Goal: Task Accomplishment & Management: Use online tool/utility

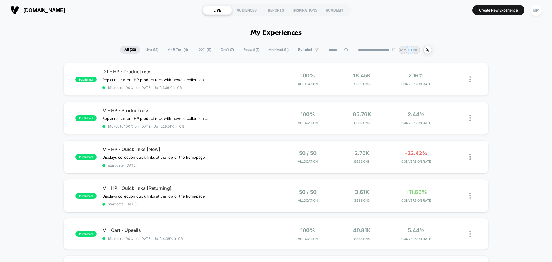
click at [143, 49] on span "Live ( 15 )" at bounding box center [152, 50] width 22 height 8
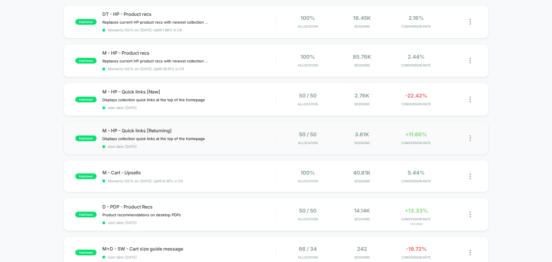
scroll to position [115, 0]
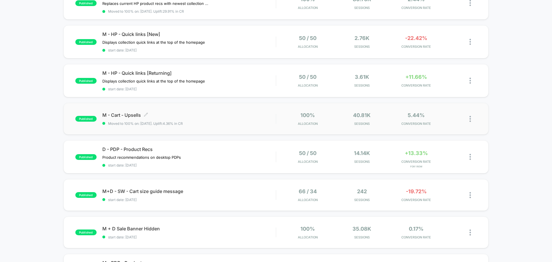
click at [128, 114] on span "M - Cart - Upsells Click to edit experience details" at bounding box center [188, 115] width 173 height 6
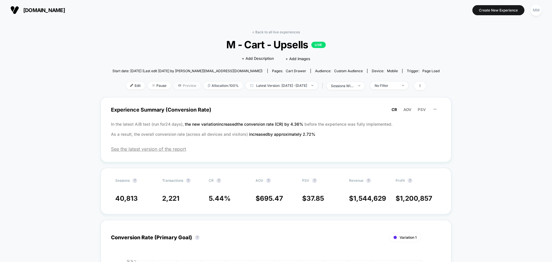
click at [185, 84] on span "Preview" at bounding box center [187, 86] width 27 height 8
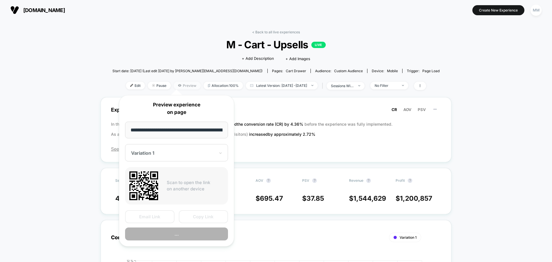
scroll to position [0, 25]
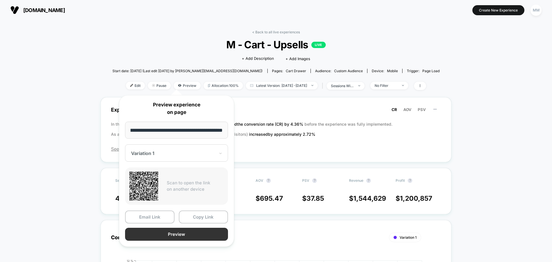
click at [194, 234] on button "Preview" at bounding box center [176, 234] width 103 height 13
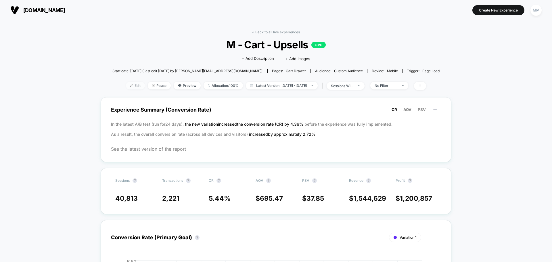
click at [130, 86] on span "Edit" at bounding box center [135, 86] width 19 height 8
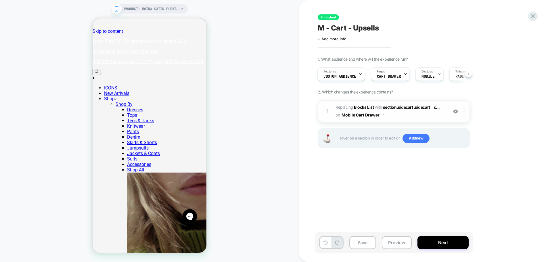
click at [463, 112] on div at bounding box center [464, 111] width 9 height 6
click at [465, 111] on div at bounding box center [464, 111] width 9 height 6
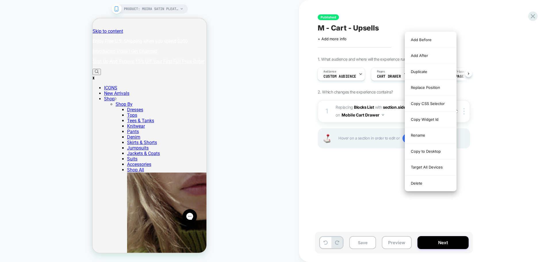
click at [493, 112] on div "1. What audience and where will the experience run? Audience Custom Audience Pa…" at bounding box center [423, 110] width 210 height 106
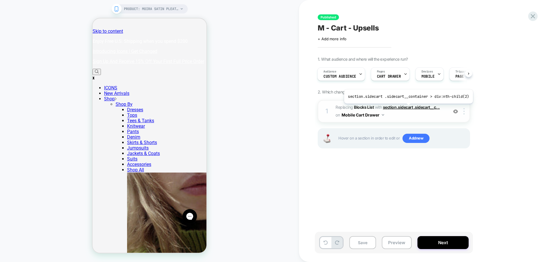
click at [407, 108] on span "section.sidecart .sidecart__c..." at bounding box center [411, 107] width 57 height 5
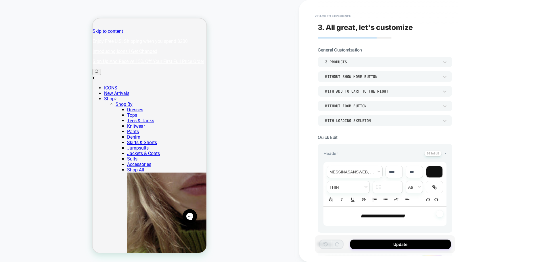
scroll to position [71, 0]
click at [406, 79] on div "Without Show more button" at bounding box center [382, 77] width 120 height 6
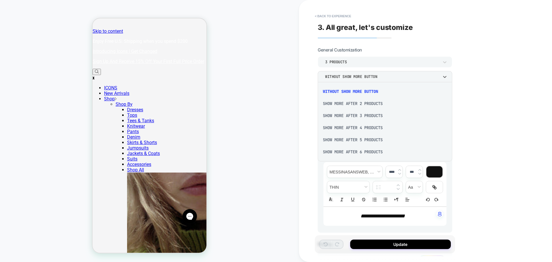
drag, startPoint x: 184, startPoint y: 46, endPoint x: 93, endPoint y: 27, distance: 92.7
click at [184, 46] on div at bounding box center [276, 131] width 552 height 262
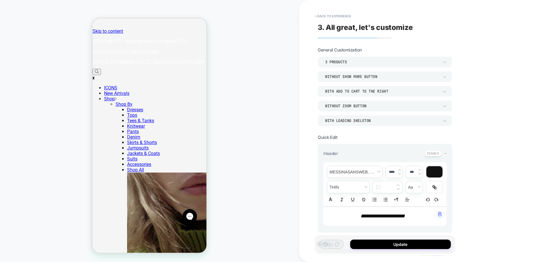
click at [261, 66] on div "PRODUCT: Moira Satin Pleated Maxi Dress [light canary] PRODUCT: Moira Satin Ple…" at bounding box center [149, 131] width 299 height 250
click at [377, 77] on div "Without Show more button" at bounding box center [382, 76] width 114 height 5
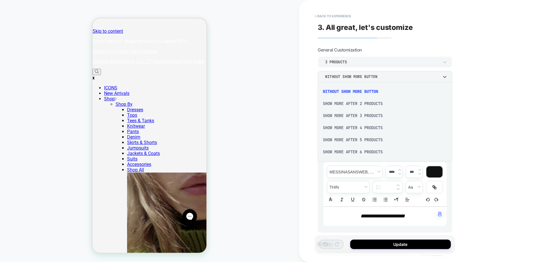
click at [381, 114] on div "Show more after 3 Products" at bounding box center [385, 115] width 130 height 12
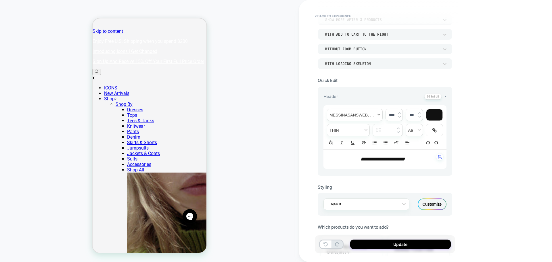
scroll to position [57, 0]
drag, startPoint x: 417, startPoint y: 159, endPoint x: 338, endPoint y: 153, distance: 78.7
click at [339, 157] on p "**********" at bounding box center [382, 158] width 107 height 7
click at [341, 143] on line "Italic" at bounding box center [341, 142] width 1 height 3
click at [414, 129] on span "transform" at bounding box center [414, 130] width 17 height 12
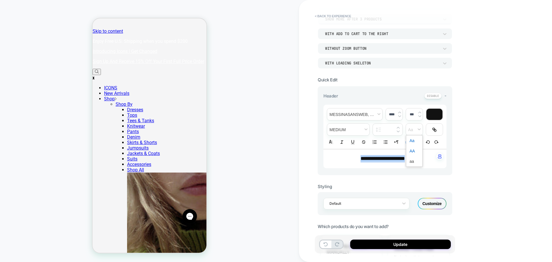
click at [412, 151] on span "transform" at bounding box center [414, 151] width 9 height 10
click at [400, 116] on img at bounding box center [399, 116] width 3 height 2
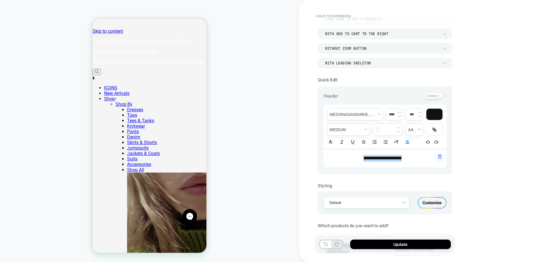
type input "****"
click at [366, 128] on span "fontWeight" at bounding box center [348, 130] width 42 height 12
click at [342, 180] on span "fontWeight" at bounding box center [348, 182] width 35 height 10
click at [479, 172] on div "**********" at bounding box center [425, 131] width 253 height 262
click at [391, 243] on button "Update" at bounding box center [400, 243] width 101 height 9
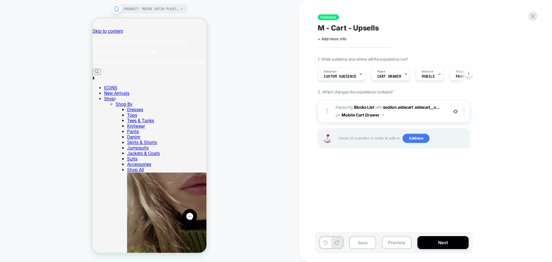
scroll to position [0, 0]
click at [399, 243] on button "Preview" at bounding box center [397, 242] width 30 height 13
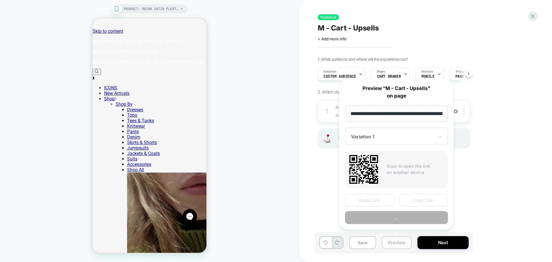
scroll to position [0, 73]
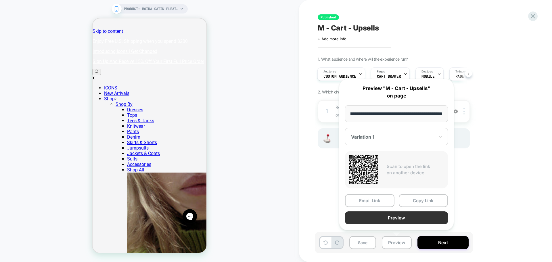
click at [399, 215] on button "Preview" at bounding box center [396, 217] width 103 height 13
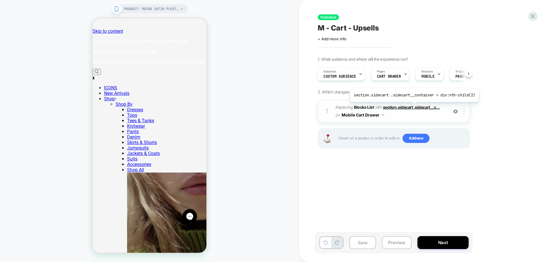
click at [413, 106] on span "section.sidecart .sidecart__c..." at bounding box center [411, 107] width 57 height 5
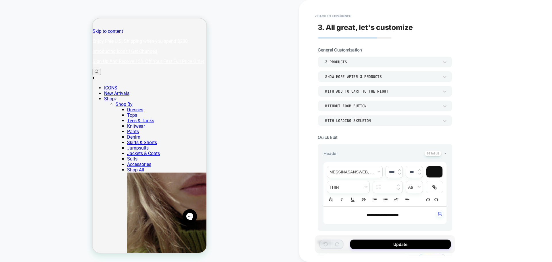
scroll to position [71, 0]
click at [399, 170] on img at bounding box center [399, 170] width 3 height 2
click at [399, 169] on img at bounding box center [399, 170] width 3 height 2
type input "****"
click at [407, 244] on button "Update" at bounding box center [400, 243] width 101 height 9
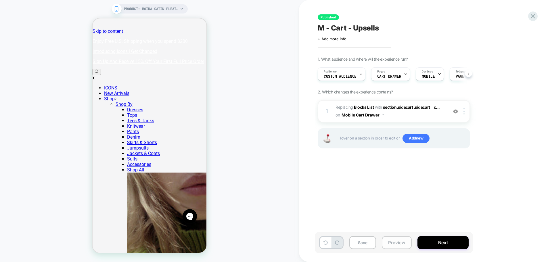
scroll to position [0, 0]
click at [399, 241] on button "Preview" at bounding box center [397, 242] width 30 height 13
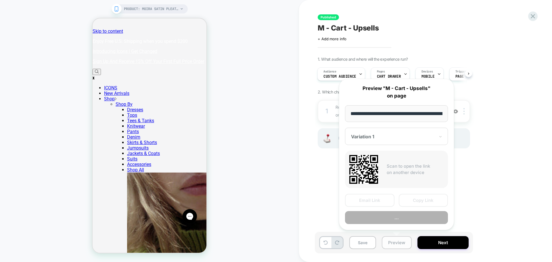
scroll to position [0, 73]
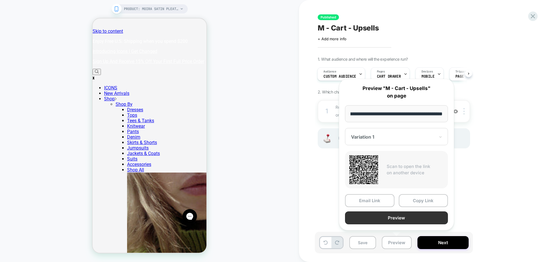
click at [397, 216] on button "Preview" at bounding box center [396, 217] width 103 height 13
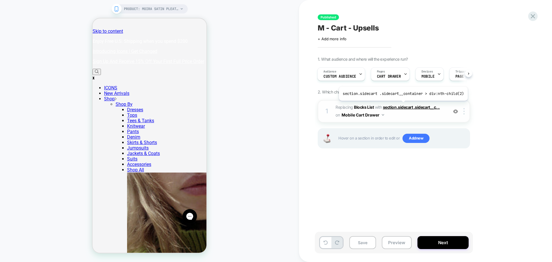
click at [401, 105] on span "section.sidecart .sidecart__c..." at bounding box center [411, 107] width 57 height 5
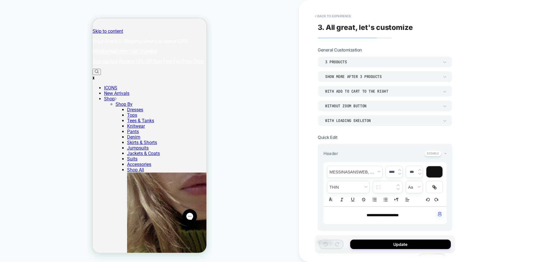
scroll to position [71, 0]
click at [399, 169] on img at bounding box center [399, 170] width 3 height 2
type input "****"
click at [373, 243] on button "Update" at bounding box center [400, 243] width 101 height 9
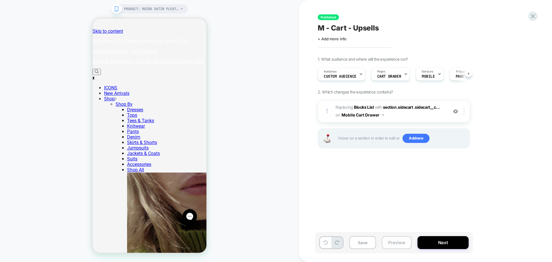
scroll to position [0, 0]
click at [391, 243] on button "Preview" at bounding box center [397, 242] width 30 height 13
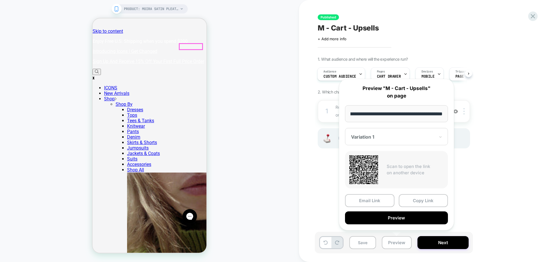
scroll to position [0, 0]
click at [213, 57] on div "PRODUCT: Moira Satin Pleated Maxi Dress [light canary] PRODUCT: Moira Satin Ple…" at bounding box center [149, 131] width 299 height 250
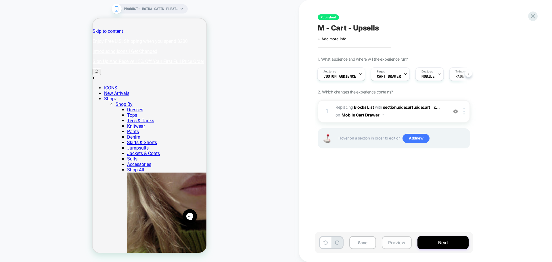
click at [398, 241] on button "Preview" at bounding box center [397, 242] width 30 height 13
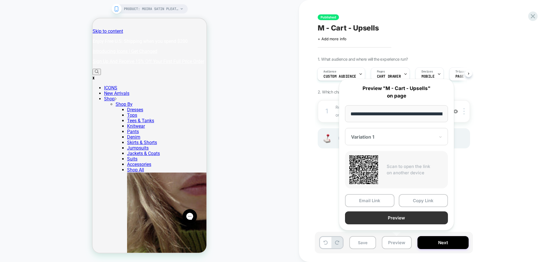
click at [379, 214] on button "Preview" at bounding box center [396, 217] width 103 height 13
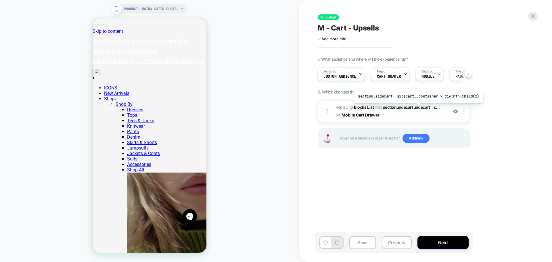
click at [416, 107] on span "section.sidecart .sidecart__c..." at bounding box center [411, 107] width 57 height 5
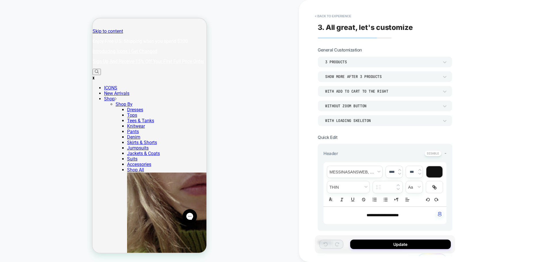
scroll to position [71, 0]
click at [418, 188] on span "transform" at bounding box center [414, 187] width 17 height 12
click at [354, 186] on span "fontWeight" at bounding box center [348, 187] width 42 height 12
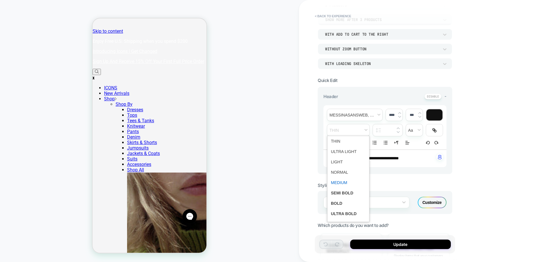
scroll to position [57, 0]
click at [344, 180] on span "fontWeight" at bounding box center [348, 182] width 35 height 10
click at [366, 112] on span "font" at bounding box center [354, 114] width 55 height 12
click at [366, 111] on span "font" at bounding box center [354, 114] width 55 height 12
drag, startPoint x: 411, startPoint y: 157, endPoint x: 344, endPoint y: 155, distance: 66.7
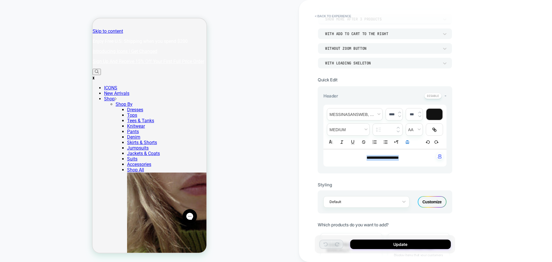
click at [344, 155] on p "**********" at bounding box center [382, 158] width 107 height 6
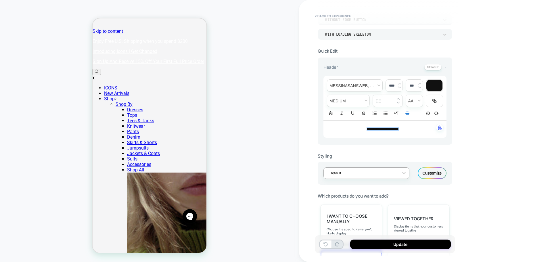
click at [344, 175] on div at bounding box center [362, 172] width 66 height 5
click at [344, 174] on div at bounding box center [362, 172] width 66 height 5
click at [336, 100] on span "fontWeight" at bounding box center [348, 101] width 42 height 12
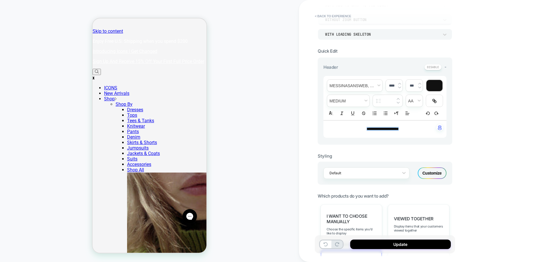
click at [419, 83] on img at bounding box center [419, 83] width 3 height 2
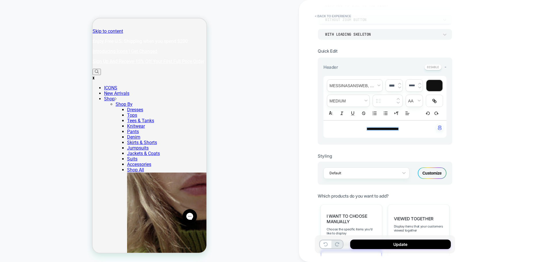
click at [419, 83] on img at bounding box center [419, 83] width 3 height 2
click at [420, 83] on img at bounding box center [419, 83] width 3 height 2
type input "*****"
click at [413, 243] on button "Update" at bounding box center [400, 243] width 101 height 9
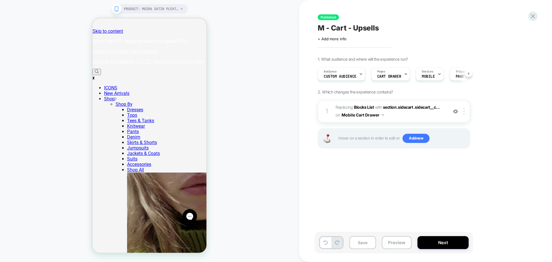
scroll to position [0, 0]
click at [394, 241] on button "Preview" at bounding box center [397, 242] width 30 height 13
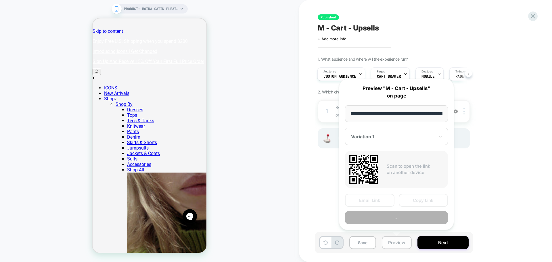
scroll to position [0, 73]
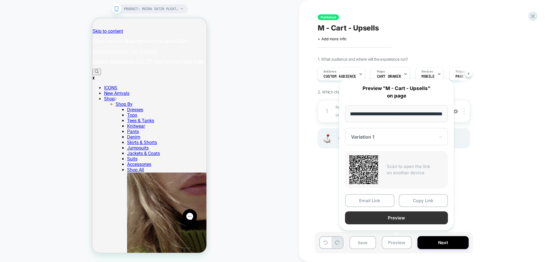
click at [394, 216] on button "Preview" at bounding box center [396, 217] width 103 height 13
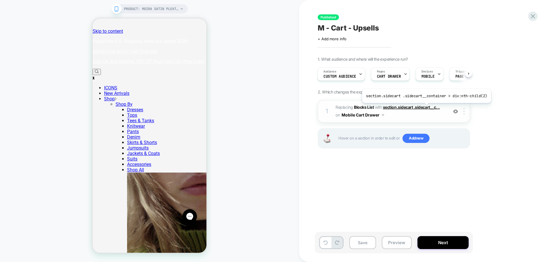
click at [425, 107] on span "section.sidecart .sidecart__c..." at bounding box center [411, 107] width 57 height 5
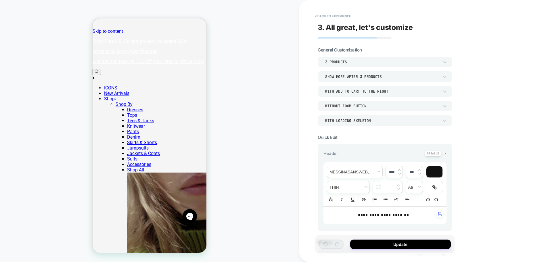
scroll to position [71, 0]
drag, startPoint x: 412, startPoint y: 215, endPoint x: 339, endPoint y: 215, distance: 73.0
click at [339, 215] on p "**********" at bounding box center [382, 215] width 107 height 6
click at [419, 169] on img at bounding box center [419, 170] width 3 height 2
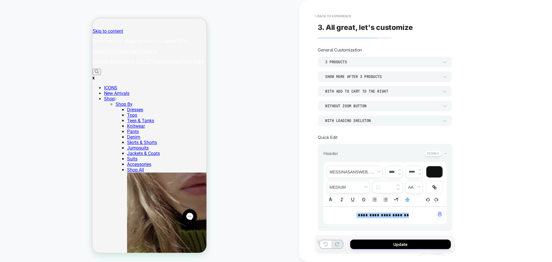
type input "***"
click at [401, 243] on button "Update" at bounding box center [400, 243] width 101 height 9
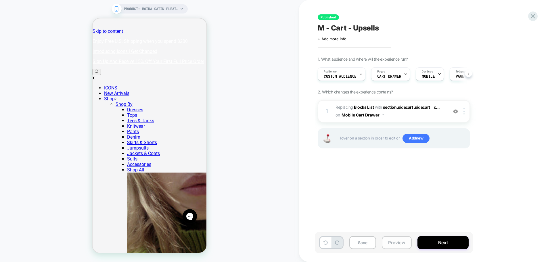
scroll to position [0, 0]
click at [402, 243] on button "Preview" at bounding box center [397, 242] width 30 height 13
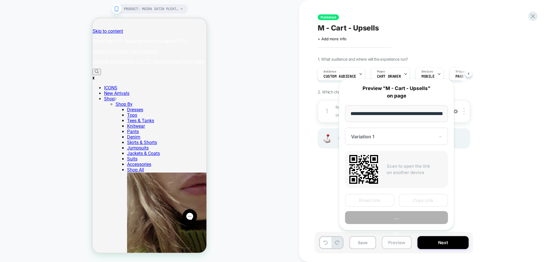
scroll to position [0, 73]
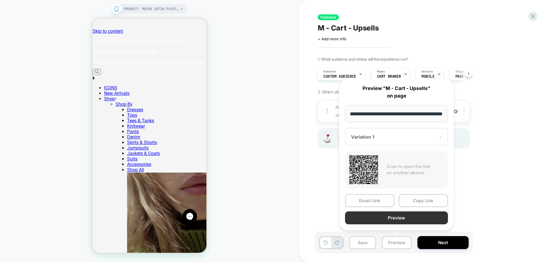
click at [402, 221] on button "Preview" at bounding box center [396, 217] width 103 height 13
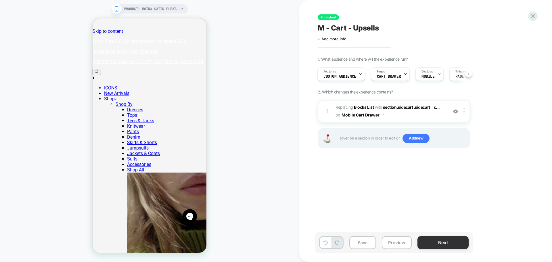
click at [439, 242] on button "Next" at bounding box center [442, 242] width 51 height 13
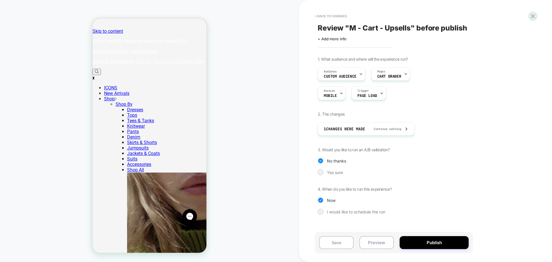
click at [439, 242] on button "Publish" at bounding box center [433, 242] width 69 height 13
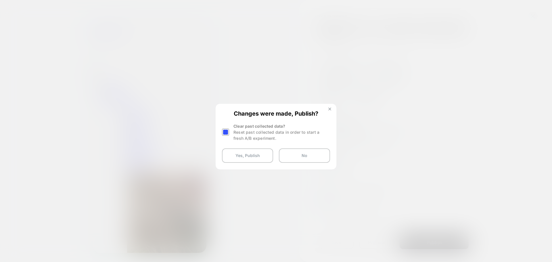
click at [328, 108] on img at bounding box center [329, 108] width 3 height 3
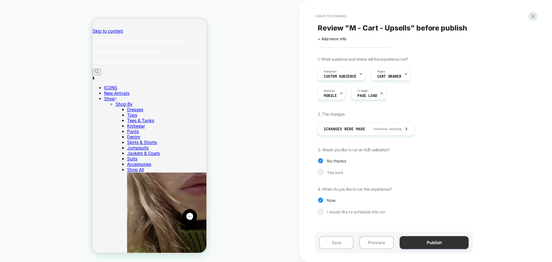
click at [444, 243] on button "Publish" at bounding box center [433, 242] width 69 height 13
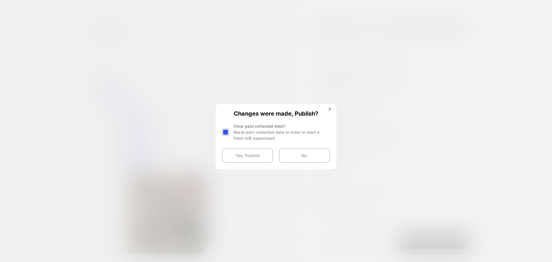
drag, startPoint x: 310, startPoint y: 155, endPoint x: 312, endPoint y: 129, distance: 25.7
click at [312, 130] on div "Changes were made, Publish? Clear past collected data? Reset past collected dat…" at bounding box center [276, 136] width 120 height 64
click at [228, 132] on div at bounding box center [225, 131] width 7 height 7
click at [221, 132] on div "Changes were made, Publish? Clear past collected data? Reset past collected dat…" at bounding box center [276, 136] width 120 height 64
click at [226, 132] on div at bounding box center [225, 131] width 7 height 7
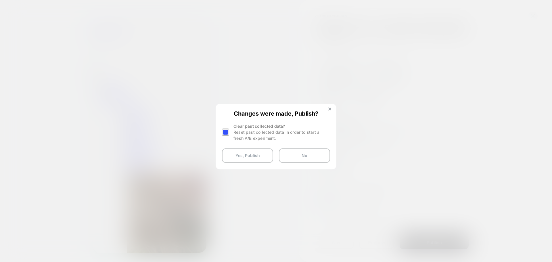
click at [226, 132] on div at bounding box center [225, 131] width 7 height 7
click at [226, 133] on div at bounding box center [225, 131] width 7 height 7
click at [330, 108] on img at bounding box center [329, 108] width 3 height 3
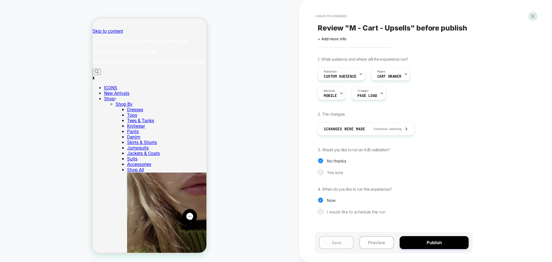
click at [338, 243] on button "Save" at bounding box center [336, 242] width 34 height 13
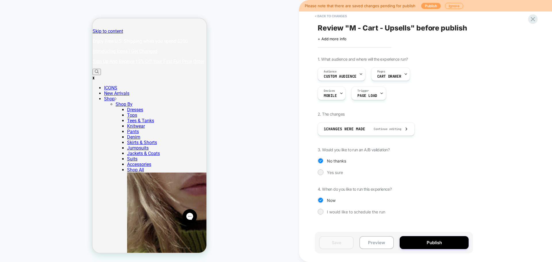
click at [424, 5] on button "Publish" at bounding box center [431, 6] width 20 height 6
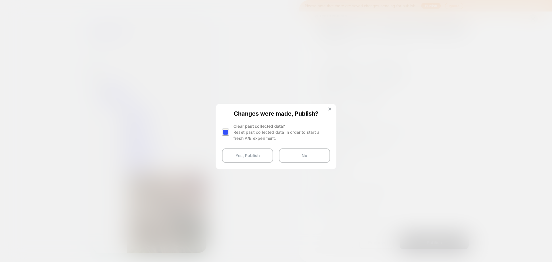
click at [225, 131] on div at bounding box center [225, 131] width 7 height 7
click at [239, 155] on button "Yes, Publish" at bounding box center [247, 155] width 51 height 14
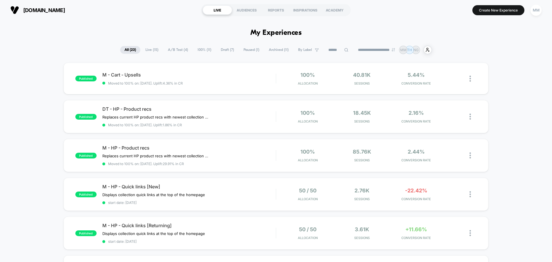
click at [248, 51] on span "Paused ( 1 )" at bounding box center [251, 50] width 24 height 8
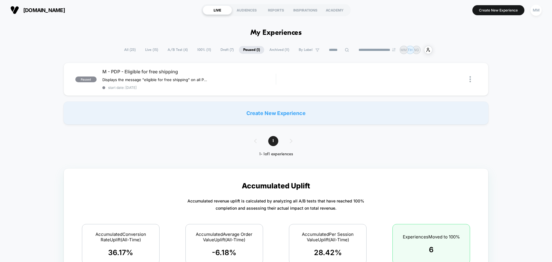
click at [274, 50] on span "Archived ( 11 )" at bounding box center [279, 50] width 28 height 8
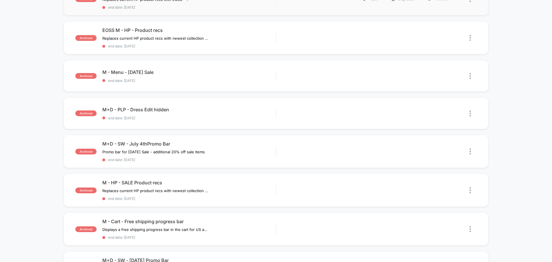
scroll to position [86, 0]
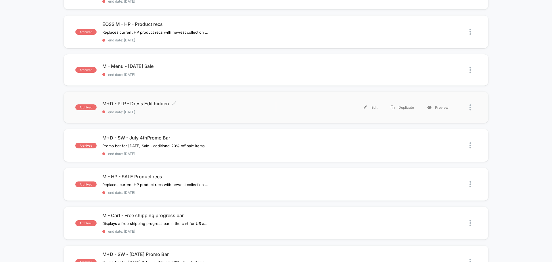
click at [145, 104] on span "M+D - PLP - Dress Edit hidden Click to edit experience details" at bounding box center [188, 104] width 173 height 6
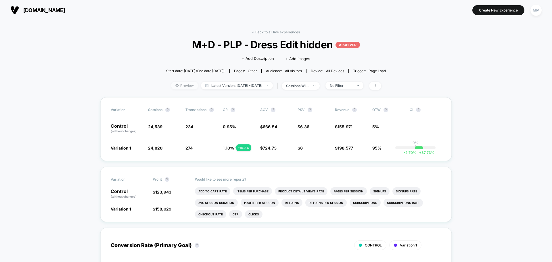
click at [174, 83] on span "Preview" at bounding box center [184, 86] width 27 height 8
